Goal: Check status

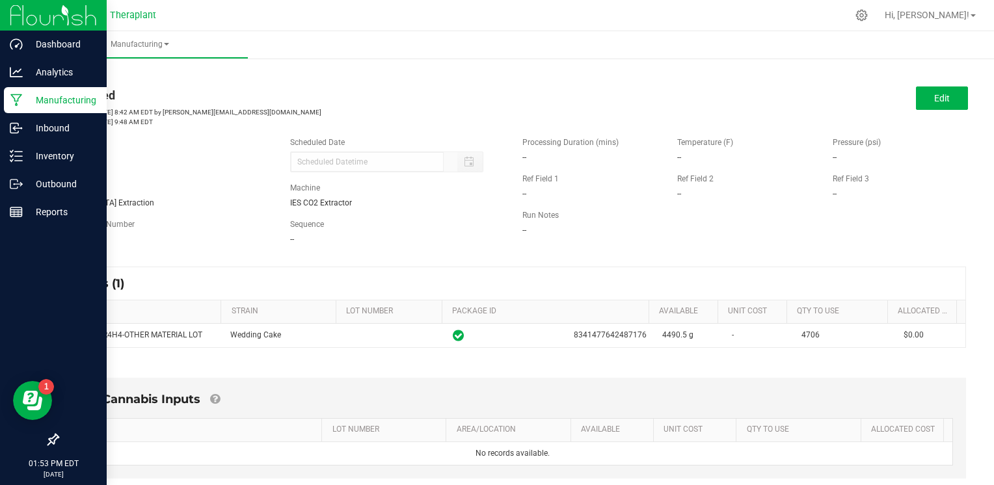
click at [29, 103] on p "Manufacturing" at bounding box center [62, 100] width 78 height 16
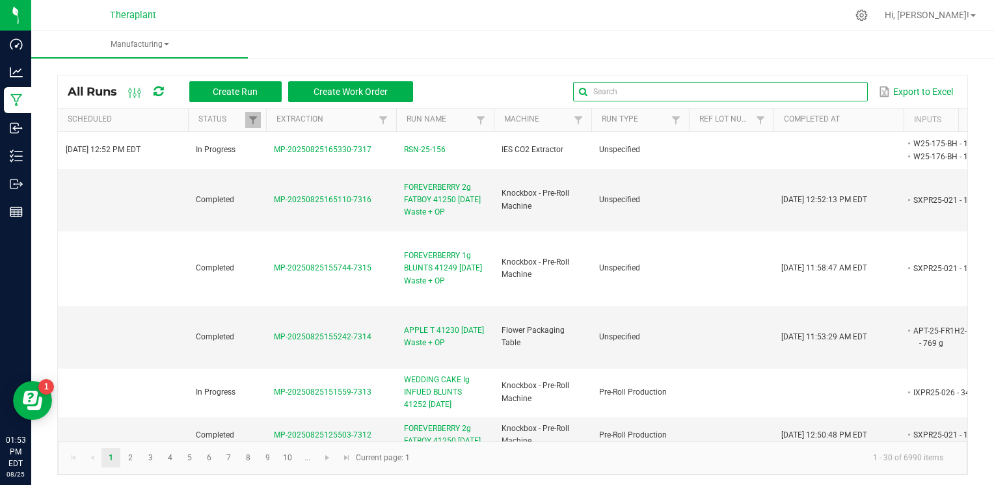
click at [833, 90] on input "text" at bounding box center [720, 92] width 294 height 20
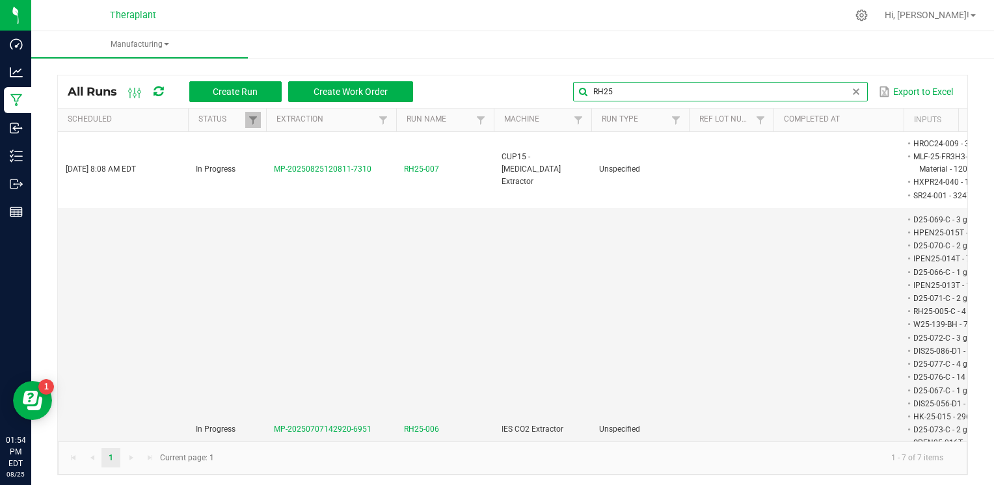
type input "RH25"
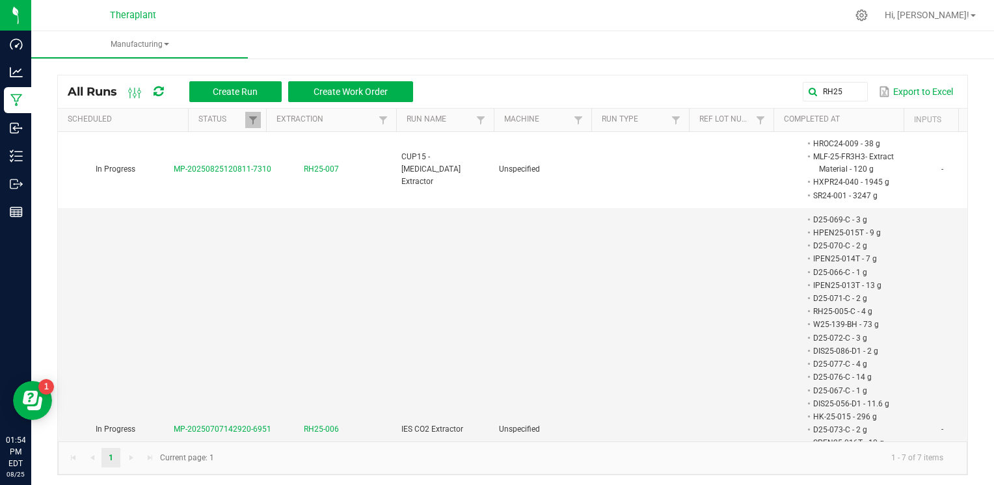
scroll to position [0, 146]
